Goal: Information Seeking & Learning: Understand process/instructions

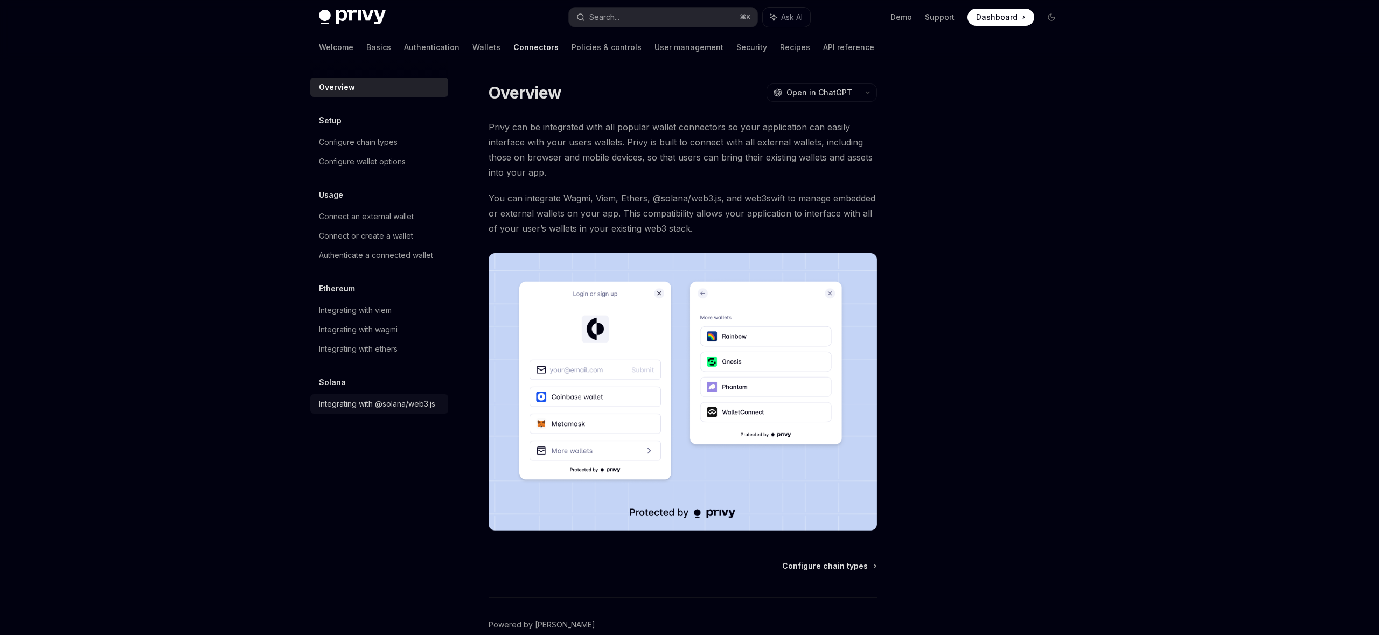
click at [387, 407] on div "Integrating with @solana/web3.js" at bounding box center [377, 403] width 116 height 13
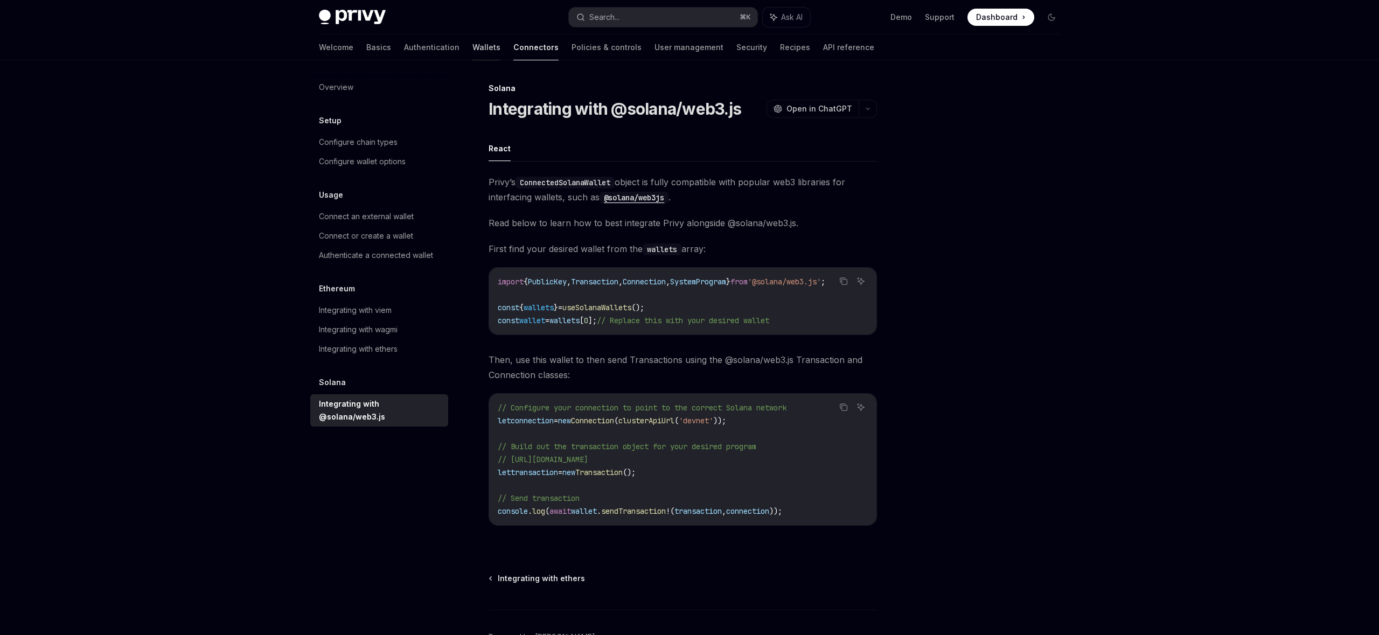
click at [472, 44] on link "Wallets" at bounding box center [486, 47] width 28 height 26
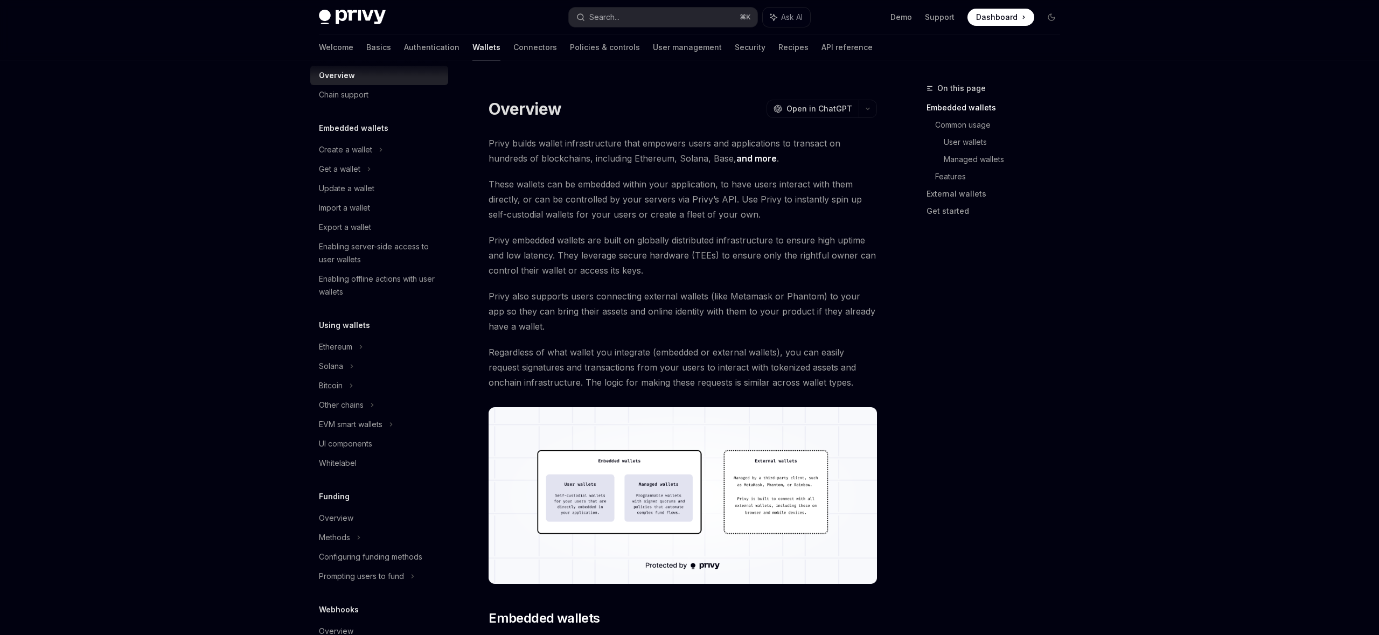
scroll to position [18, 0]
click at [347, 178] on div "Solana" at bounding box center [379, 168] width 138 height 19
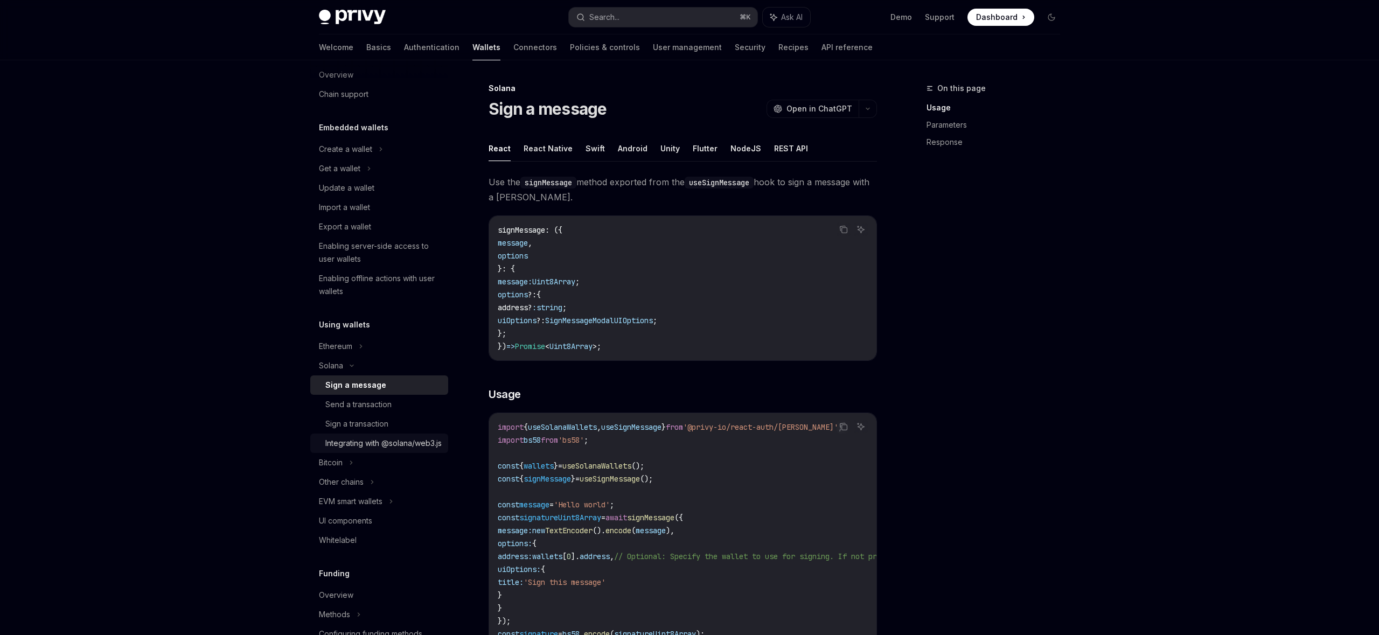
click at [352, 448] on div "Integrating with @solana/web3.js" at bounding box center [383, 443] width 116 height 13
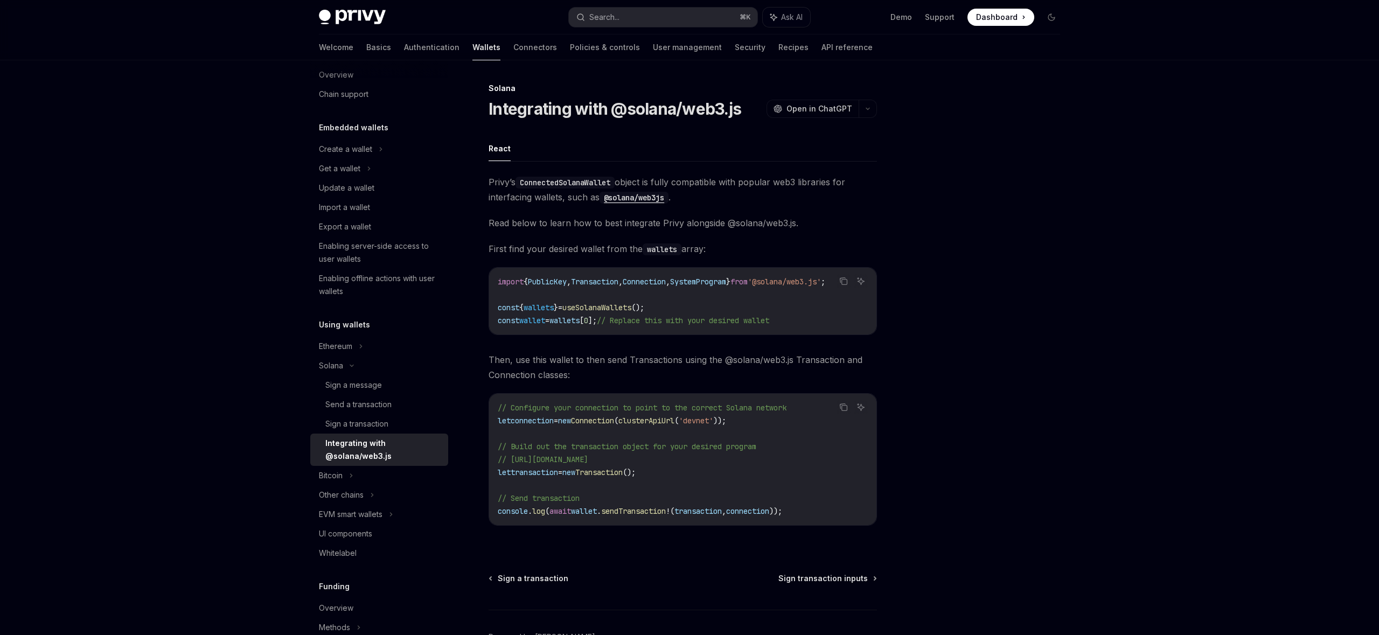
type textarea "*"
